Goal: Task Accomplishment & Management: Manage account settings

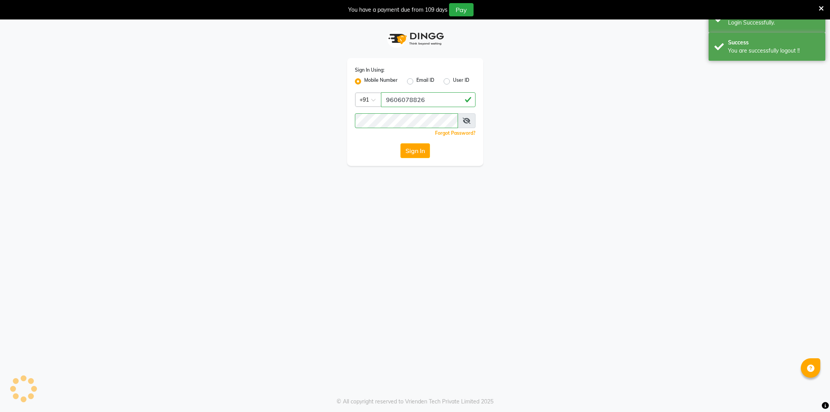
select select "106"
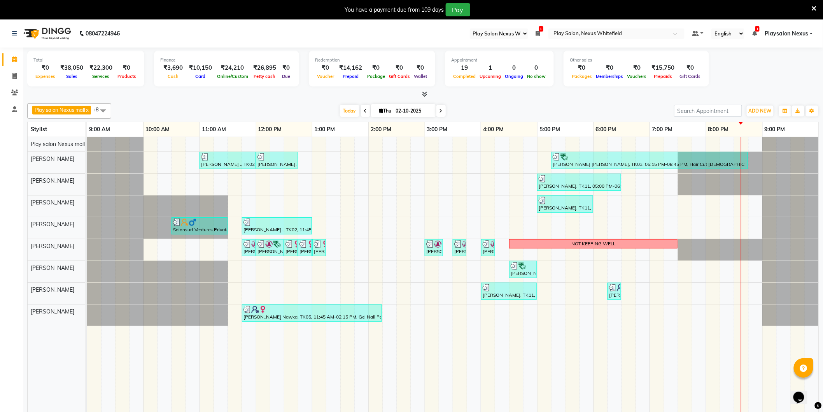
click at [341, 32] on nav "08047224946 Select Register Play Salon Nexus Whitefield 1 Daily Open Registers …" at bounding box center [411, 33] width 823 height 28
click at [796, 34] on span "Playsalon Nexus" at bounding box center [787, 34] width 44 height 8
click at [778, 72] on link "Sign out" at bounding box center [773, 73] width 71 height 12
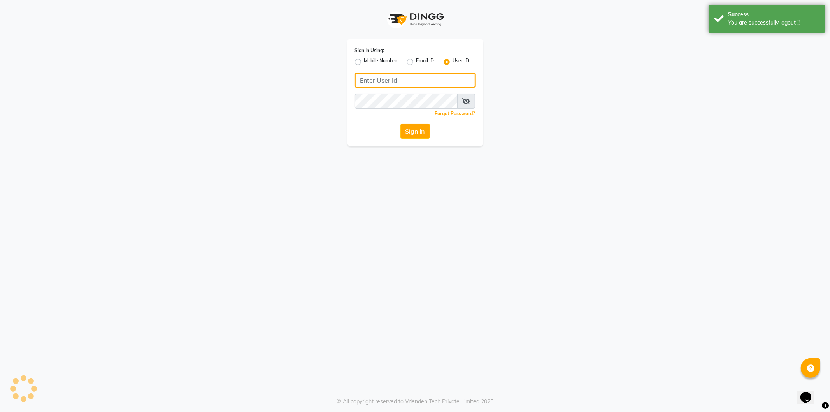
type input "9606078826"
click at [364, 62] on label "Mobile Number" at bounding box center [380, 61] width 33 height 9
click at [364, 62] on input "Mobile Number" at bounding box center [366, 59] width 5 height 5
radio input "true"
radio input "false"
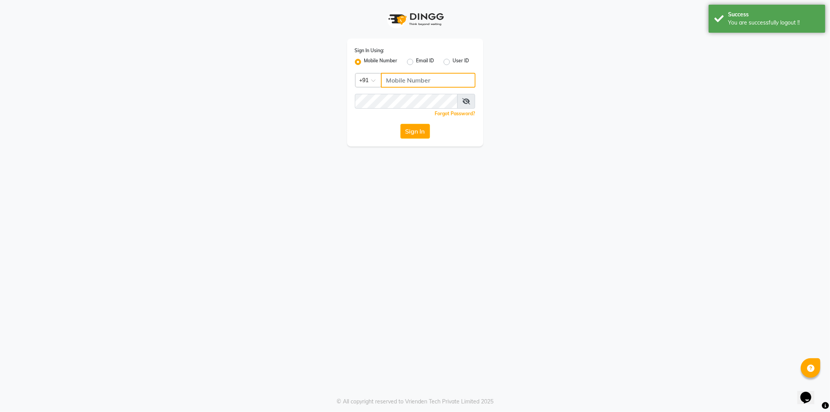
click at [415, 78] on input "Username" at bounding box center [428, 80] width 95 height 15
type input "9035665232"
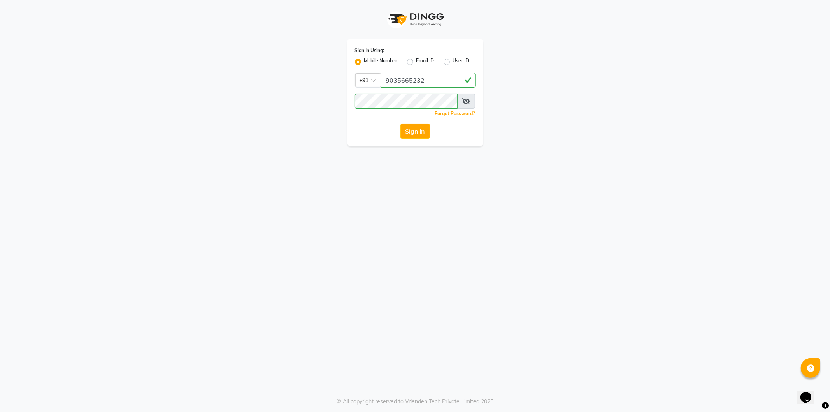
drag, startPoint x: 557, startPoint y: 109, endPoint x: 511, endPoint y: 109, distance: 45.1
click at [555, 109] on div "Sign In Using: Mobile Number Email ID User ID Country Code × [PHONE_NUMBER] Rem…" at bounding box center [415, 73] width 444 height 146
click at [419, 133] on button "Sign In" at bounding box center [415, 131] width 30 height 15
